Goal: Information Seeking & Learning: Learn about a topic

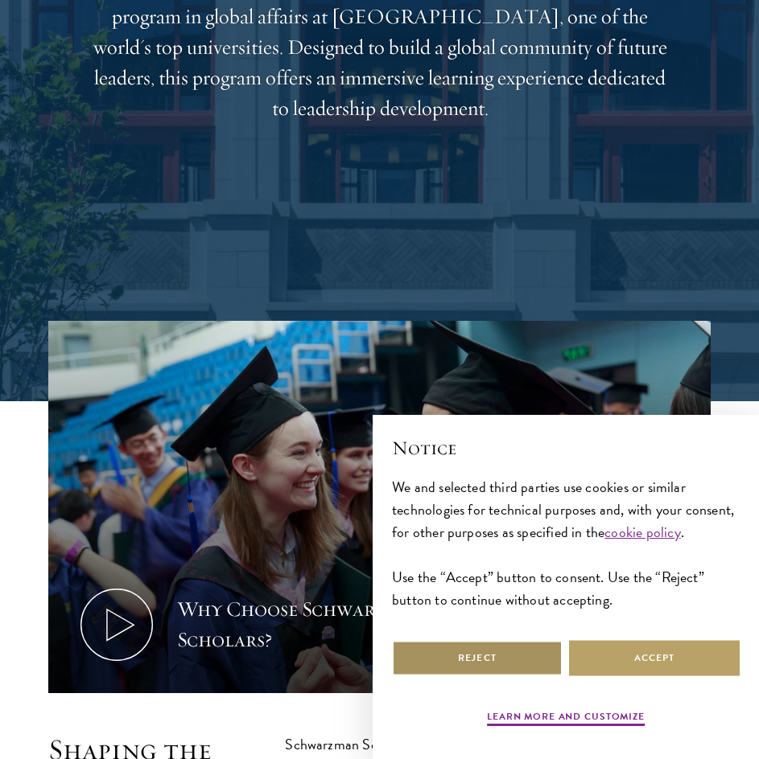
scroll to position [401, 0]
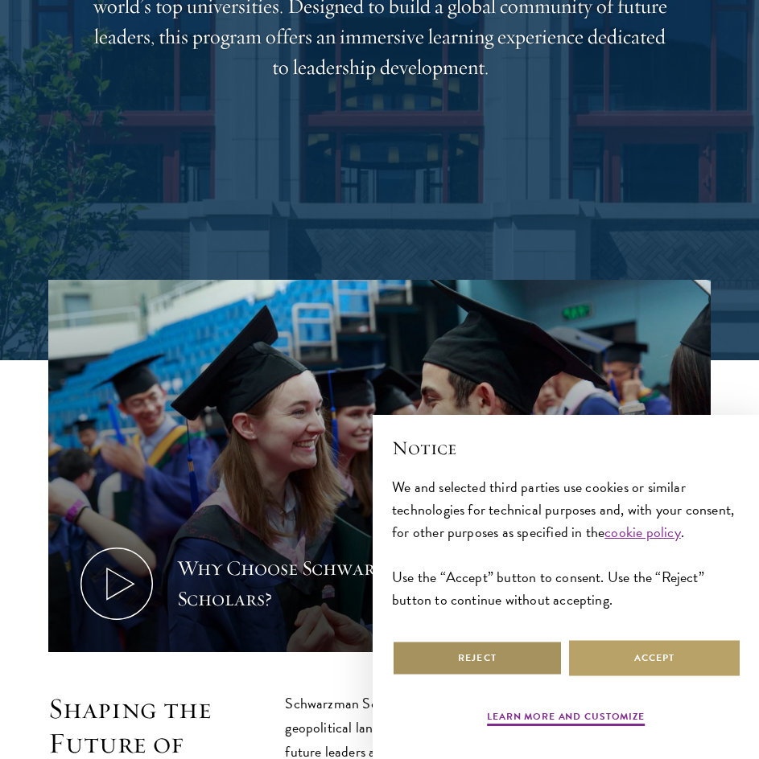
click at [528, 654] on button "Reject" at bounding box center [477, 658] width 171 height 36
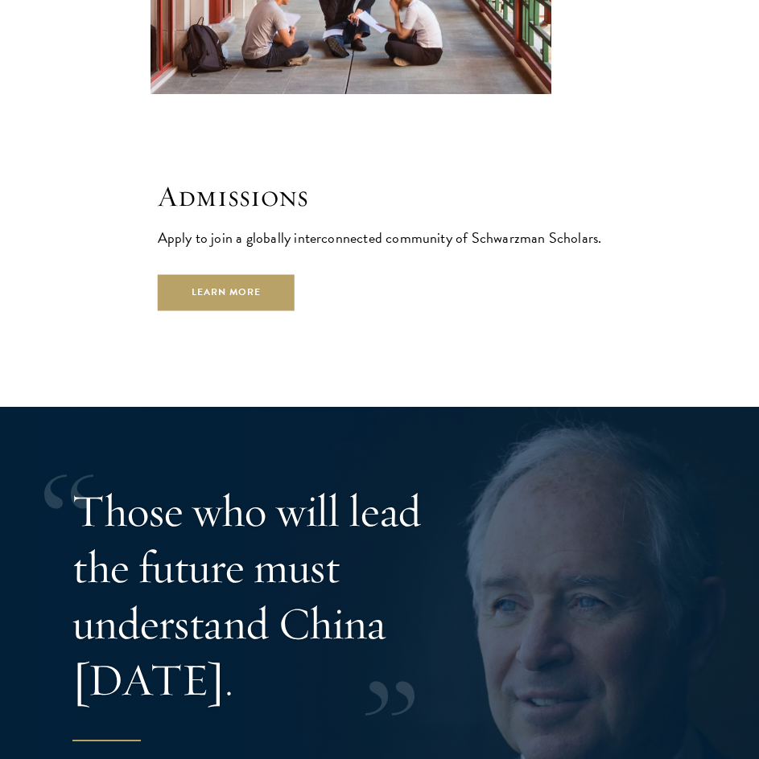
scroll to position [4912, 0]
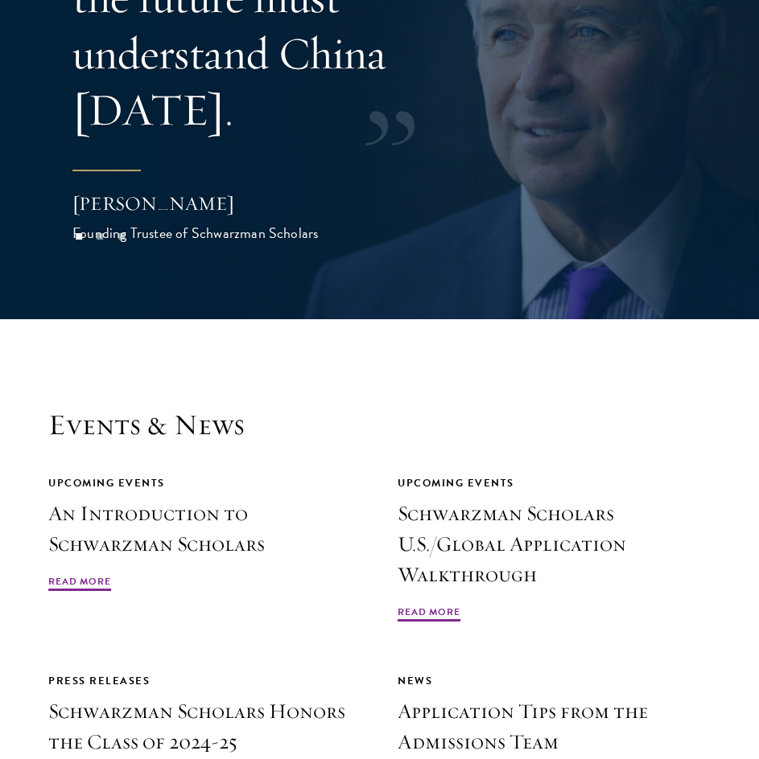
drag, startPoint x: 762, startPoint y: 290, endPoint x: 763, endPoint y: 298, distance: 8.9
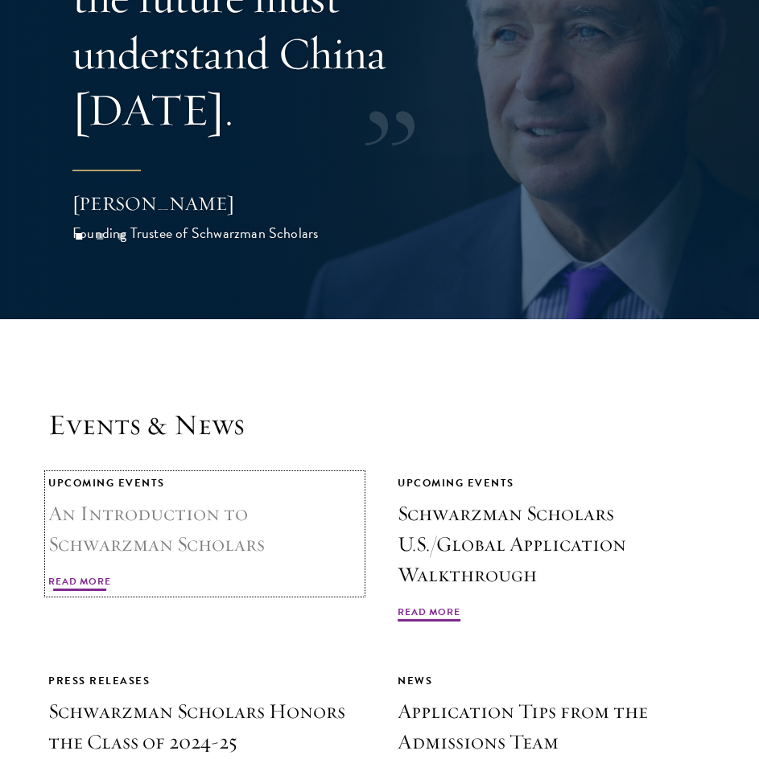
click at [187, 541] on h3 "An Introduction to Schwarzman Scholars" at bounding box center [204, 529] width 313 height 61
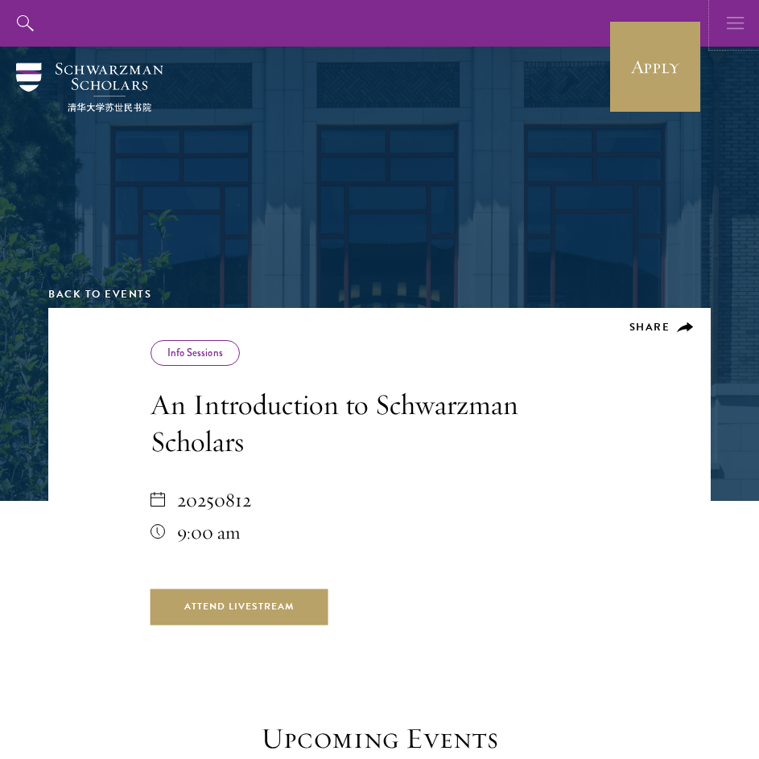
click at [731, 17] on use "button" at bounding box center [734, 23] width 17 height 12
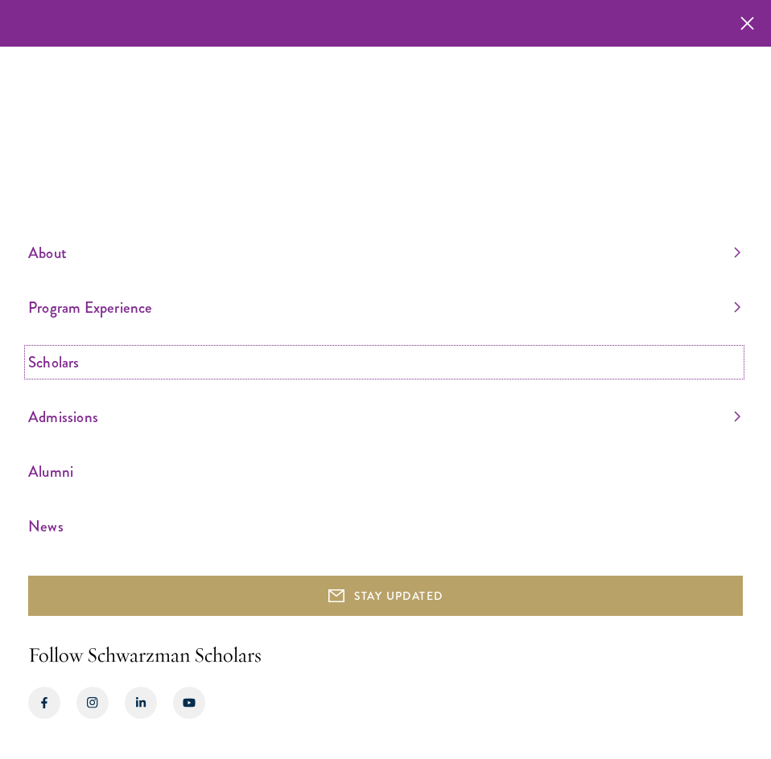
click at [156, 355] on link "Scholars" at bounding box center [384, 362] width 712 height 27
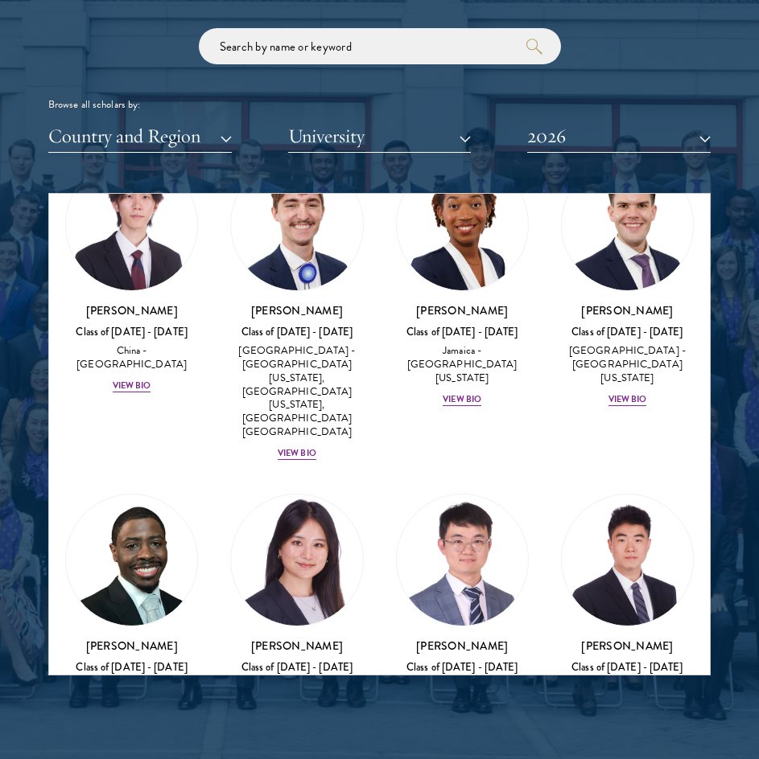
scroll to position [9685, 0]
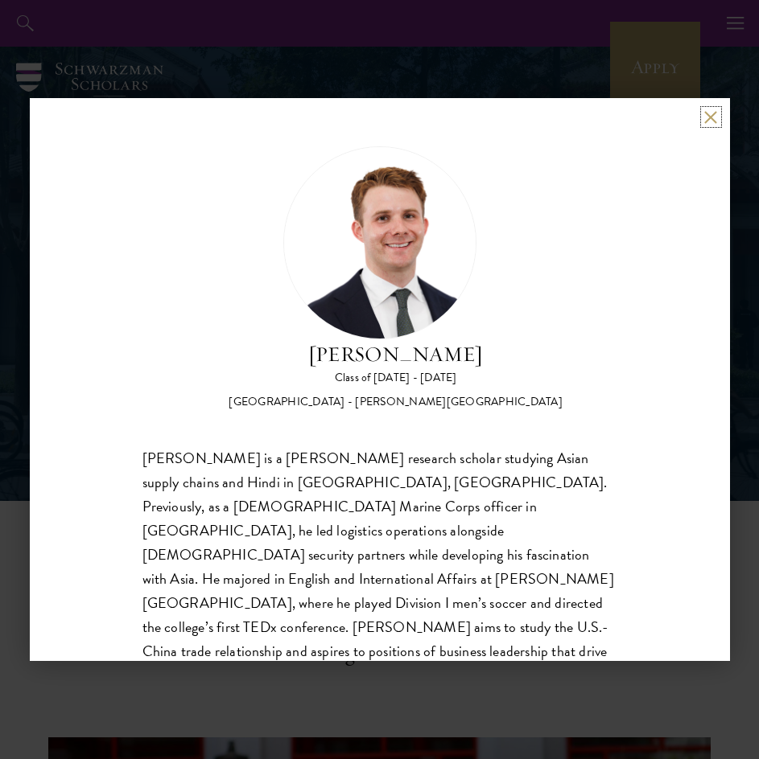
scroll to position [51, 0]
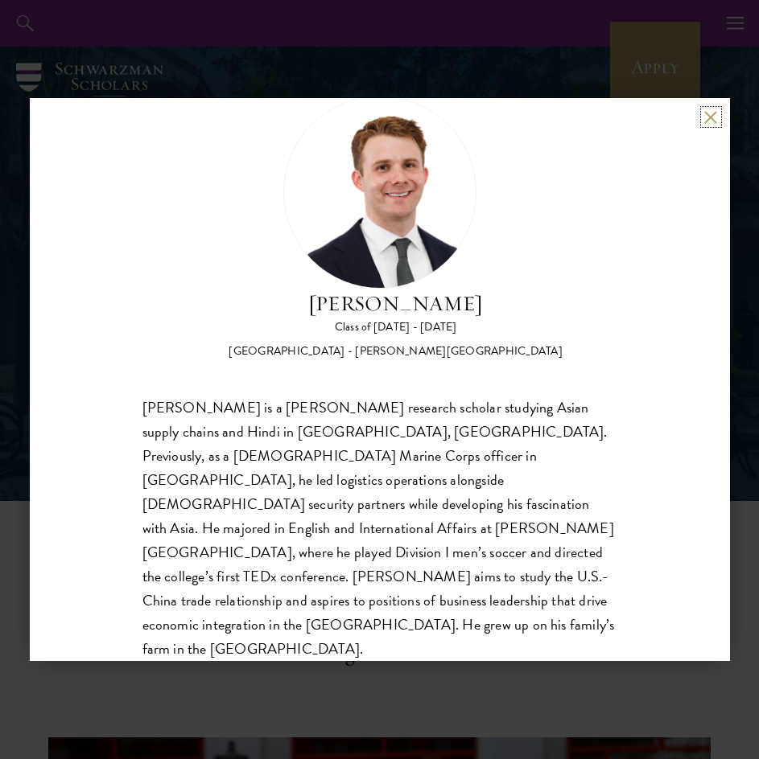
click at [715, 121] on button at bounding box center [711, 117] width 14 height 14
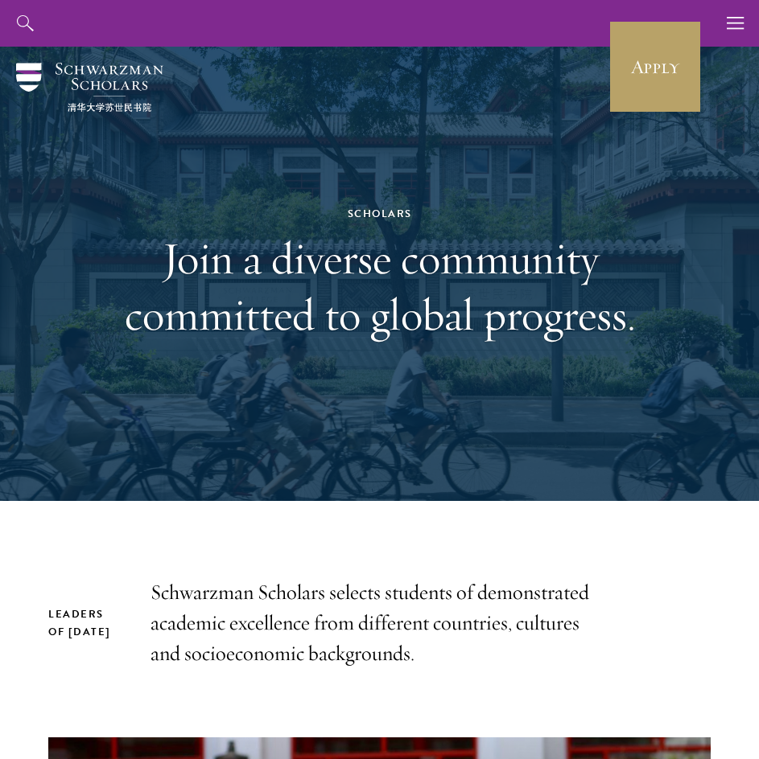
scroll to position [322, 0]
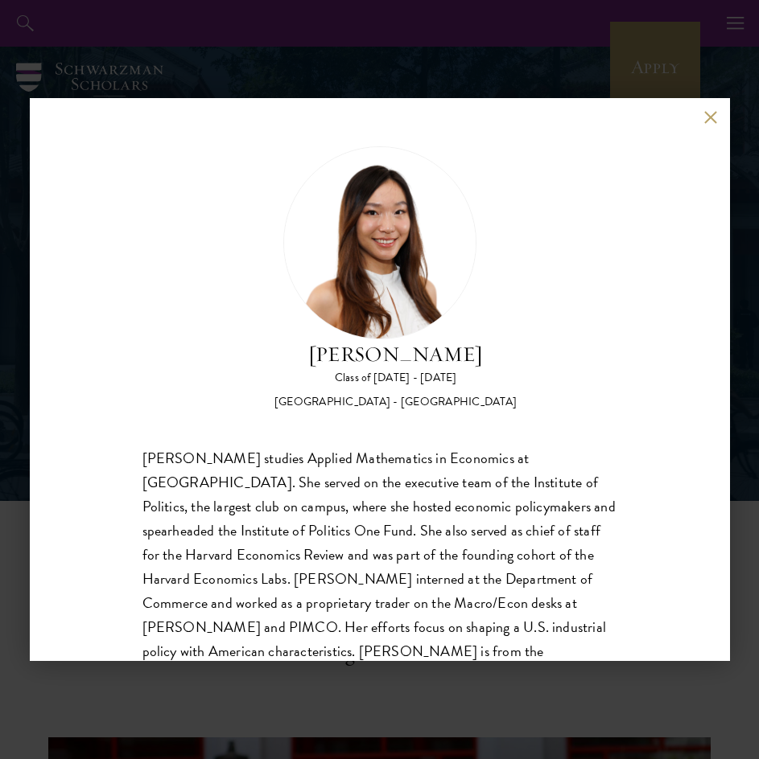
scroll to position [51, 0]
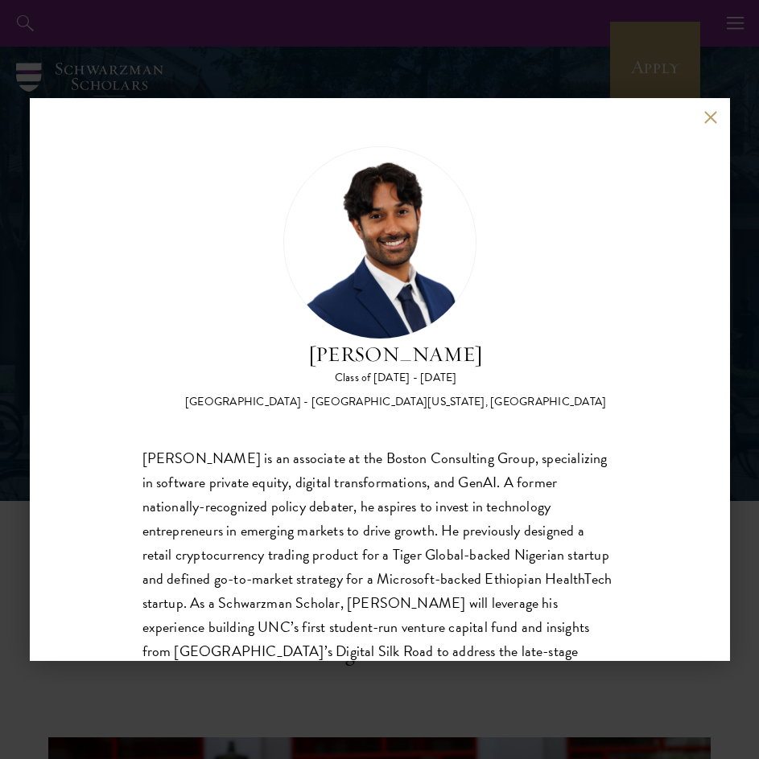
scroll to position [75, 0]
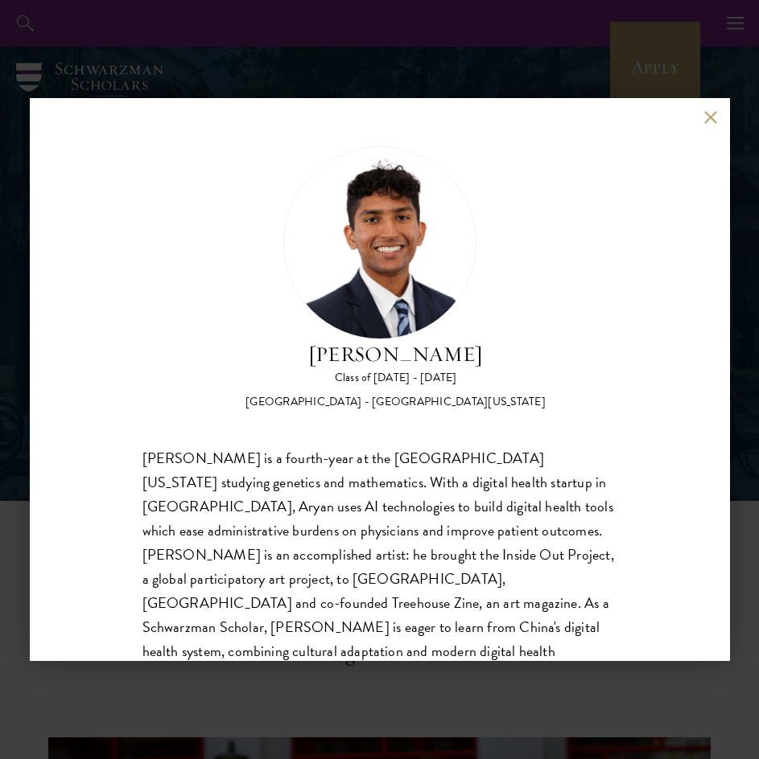
scroll to position [51, 0]
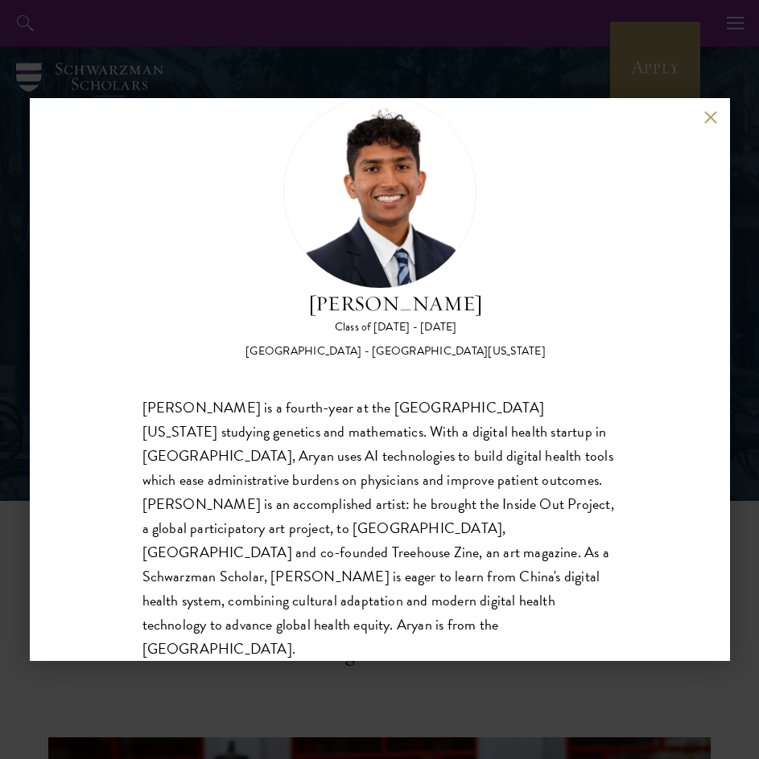
click at [712, 119] on button at bounding box center [711, 117] width 14 height 14
